Goal: Information Seeking & Learning: Learn about a topic

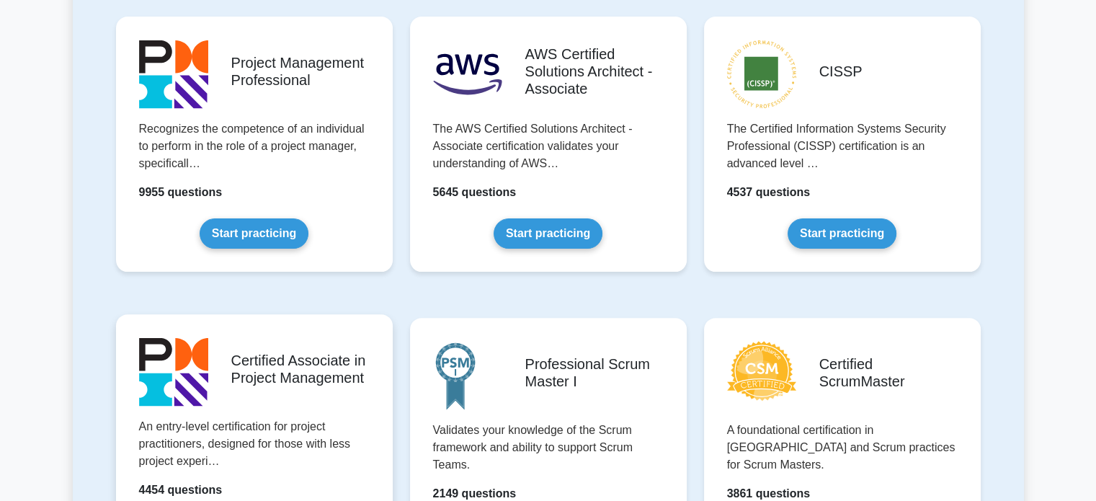
scroll to position [360, 0]
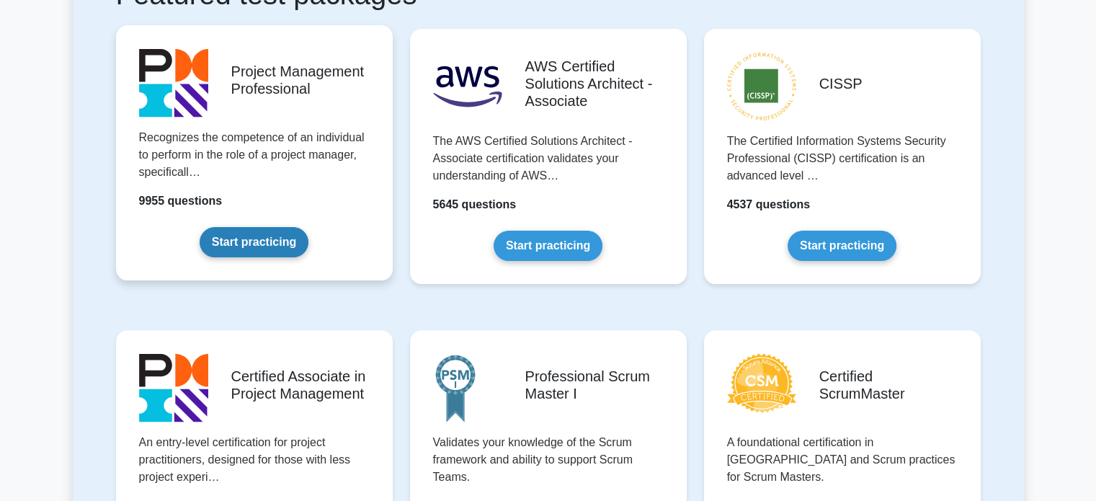
click at [252, 240] on link "Start practicing" at bounding box center [254, 242] width 109 height 30
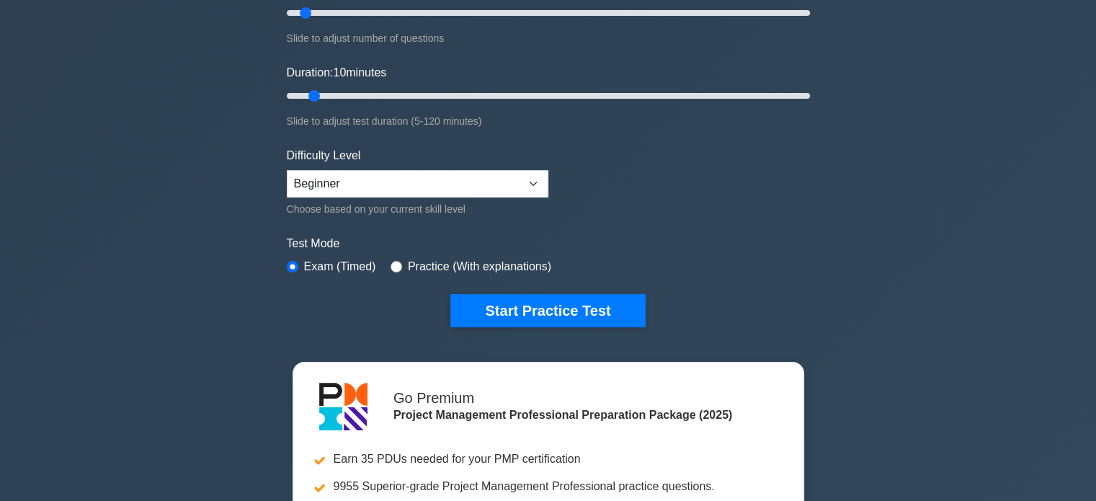
scroll to position [144, 0]
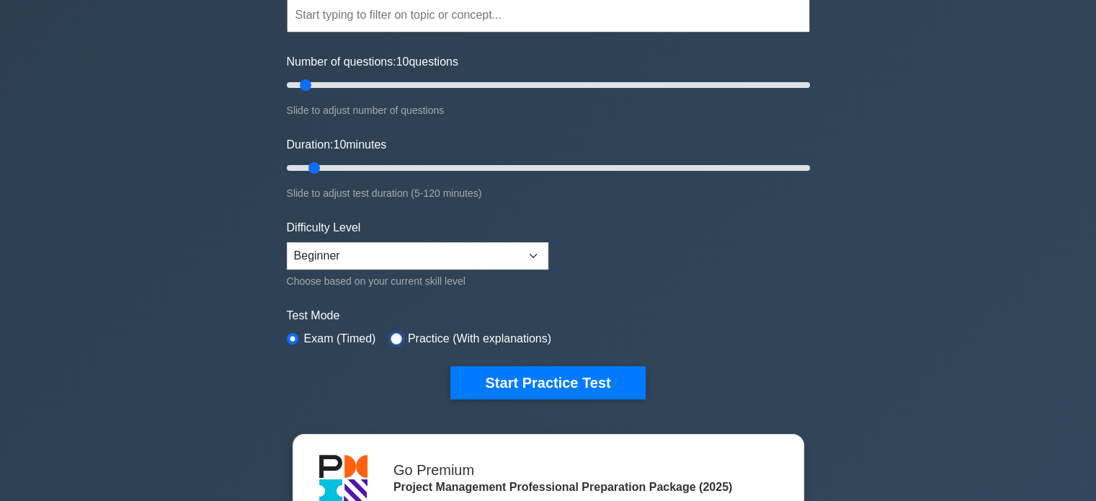
click at [398, 334] on div "Practice (With explanations)" at bounding box center [470, 338] width 161 height 17
click at [395, 336] on input "radio" at bounding box center [396, 339] width 12 height 12
radio input "true"
